Goal: Find specific page/section: Find specific page/section

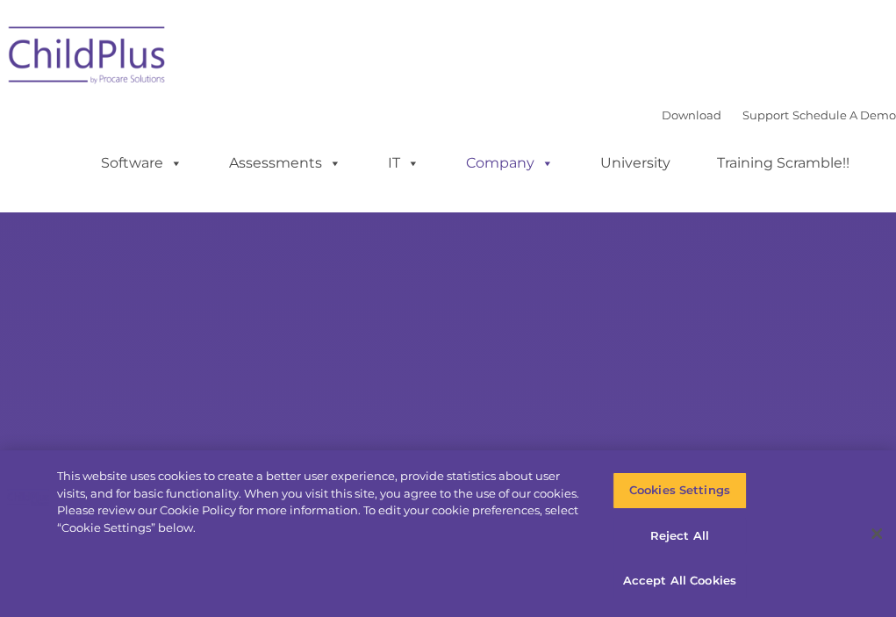
select select "MEDIUM"
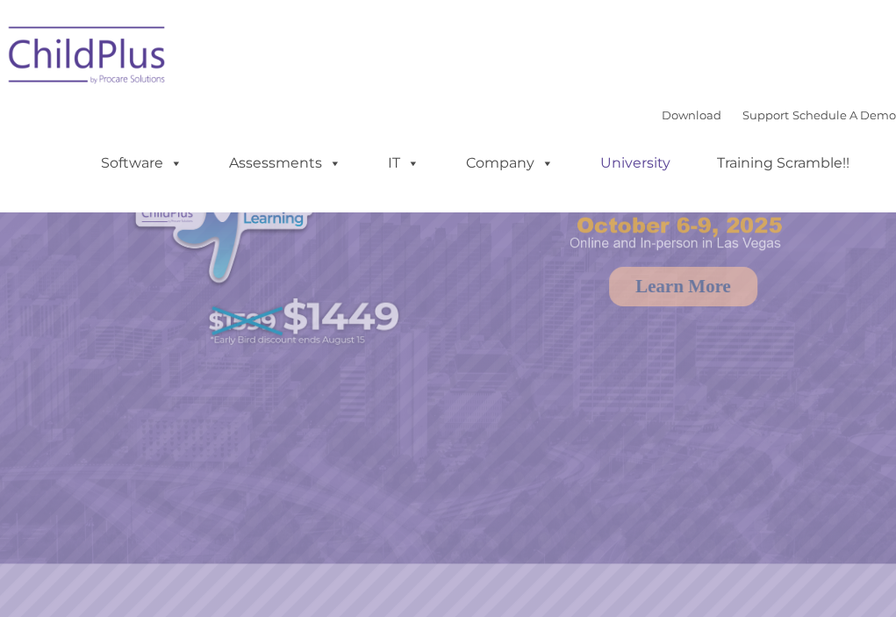
select select "MEDIUM"
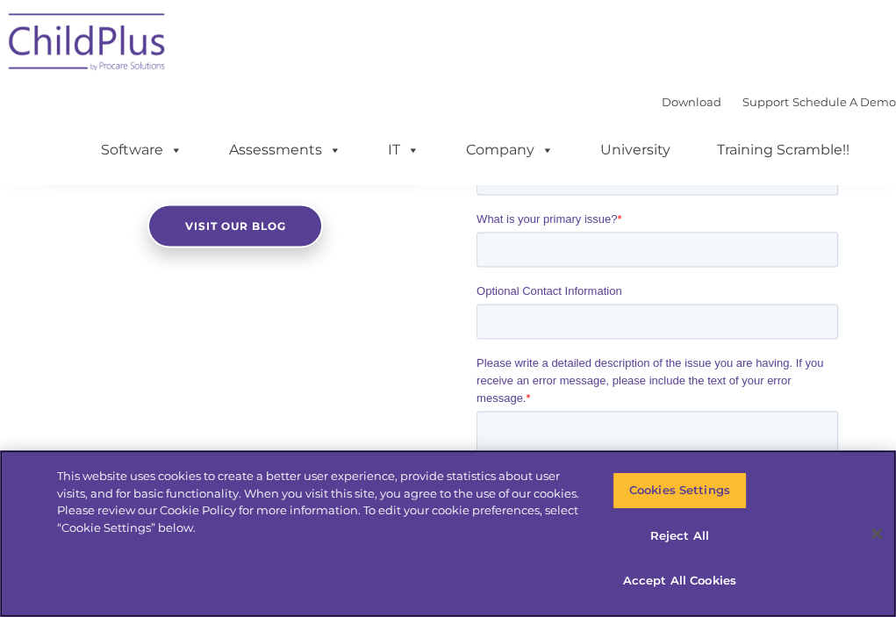
scroll to position [2164, 0]
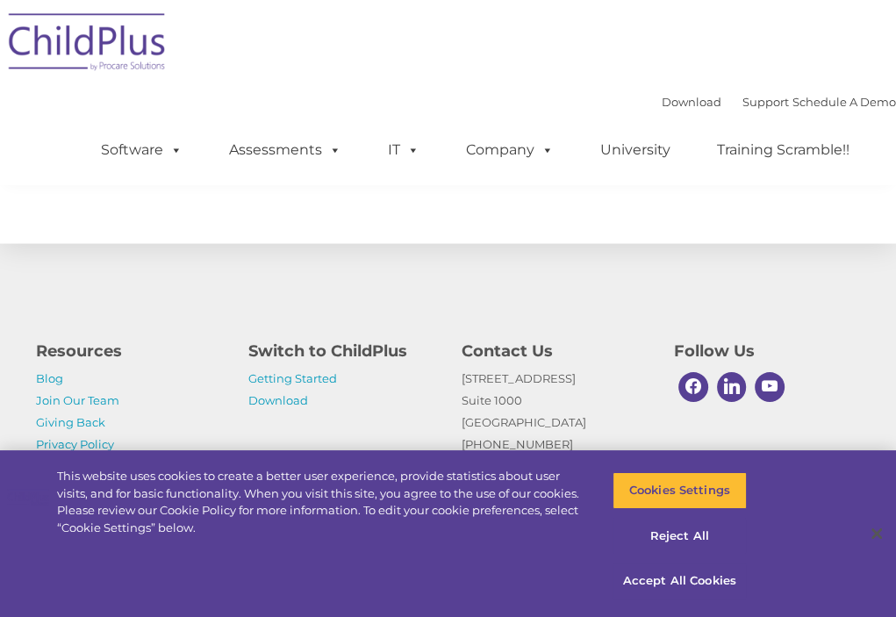
click at [644, 2] on div "Download Support | Schedule A Demo  MENU MENU Software ChildPlus: The original…" at bounding box center [448, 92] width 896 height 185
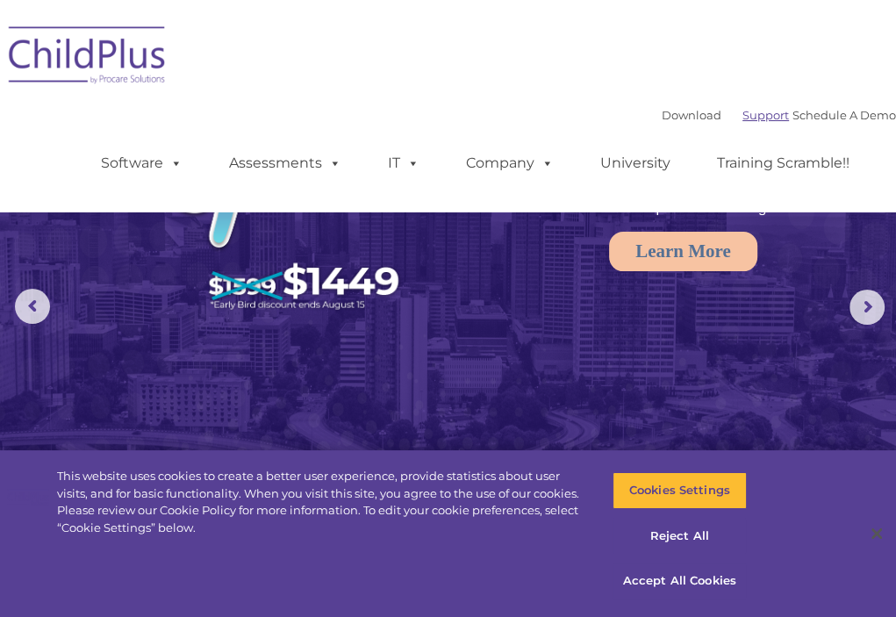
scroll to position [35, 0]
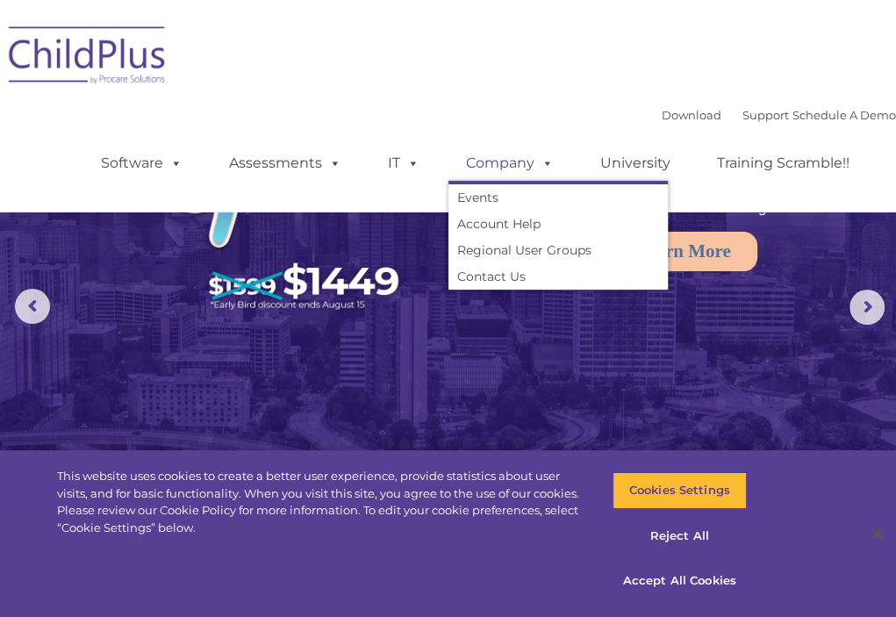
click at [501, 164] on link "Company" at bounding box center [509, 163] width 123 height 35
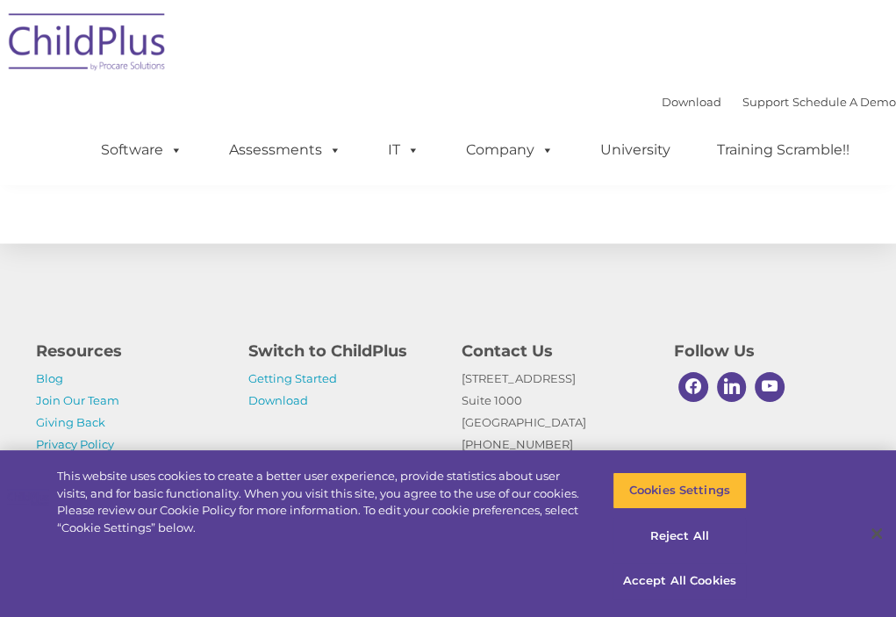
scroll to position [1933, 0]
